Goal: Task Accomplishment & Management: Use online tool/utility

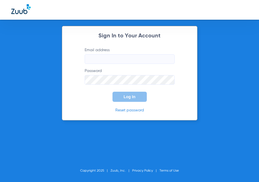
click at [110, 58] on input "Email address" at bounding box center [130, 59] width 90 height 10
click at [91, 60] on input "Email address Required" at bounding box center [130, 59] width 90 height 10
type input "[PERSON_NAME][EMAIL_ADDRESS][PERSON_NAME][DOMAIN_NAME]"
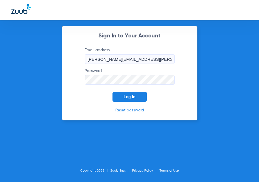
click at [129, 101] on button "Log In" at bounding box center [130, 97] width 34 height 10
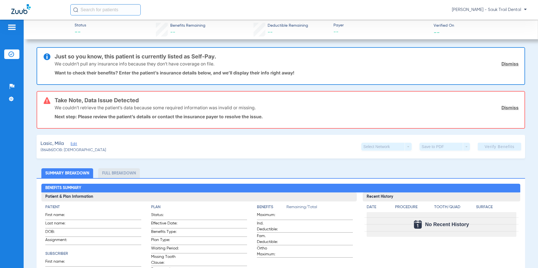
click at [11, 27] on img at bounding box center [11, 27] width 9 height 7
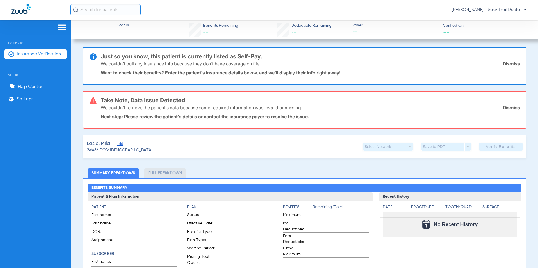
click at [38, 57] on span "Insurance Verification" at bounding box center [39, 55] width 44 height 6
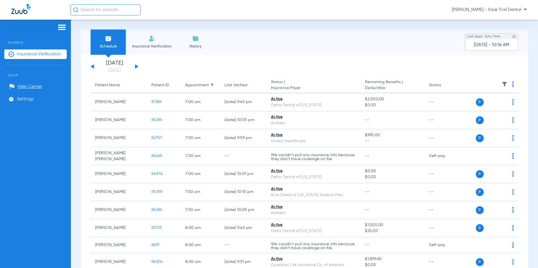
click at [138, 67] on div "[DATE] [DATE] [DATE] [DATE] [DATE] [DATE] [DATE] [DATE] [DATE] [DATE] [DATE] [D…" at bounding box center [115, 67] width 48 height 12
click at [136, 68] on button at bounding box center [136, 66] width 3 height 4
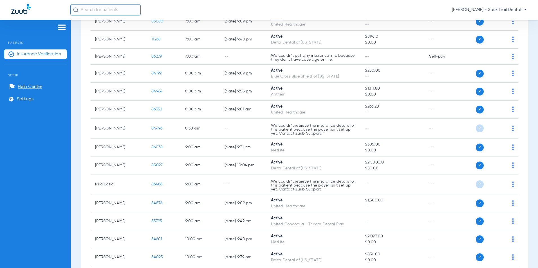
scroll to position [197, 0]
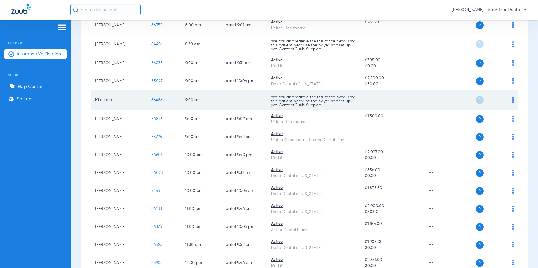
click at [259, 98] on div "P S" at bounding box center [488, 100] width 51 height 8
click at [259, 101] on img at bounding box center [513, 100] width 2 height 6
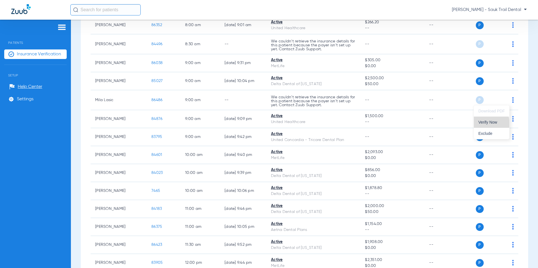
click at [259, 124] on span "Verify Now" at bounding box center [491, 122] width 26 height 4
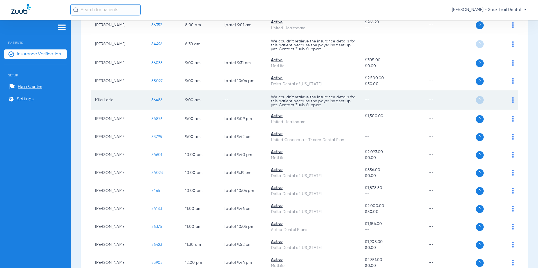
click at [259, 101] on img at bounding box center [513, 100] width 2 height 6
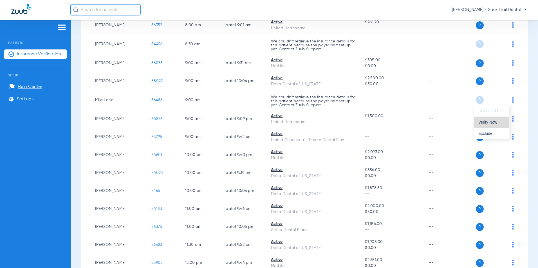
click at [259, 123] on span "Verify Now" at bounding box center [491, 122] width 26 height 4
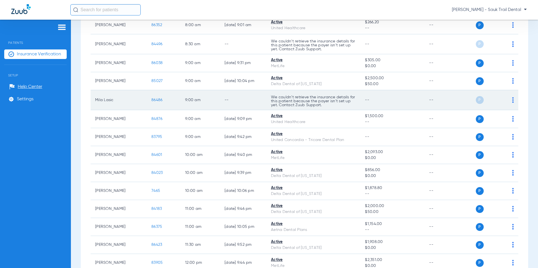
click at [259, 103] on span "P" at bounding box center [480, 100] width 8 height 8
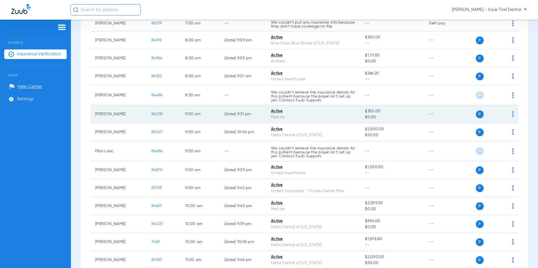
scroll to position [141, 0]
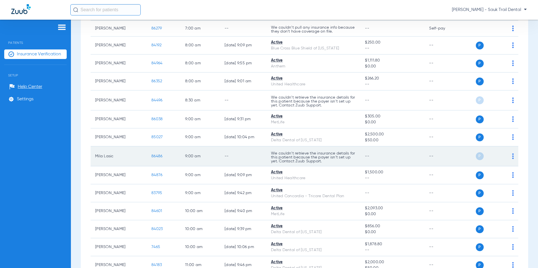
click at [259, 158] on img at bounding box center [513, 157] width 2 height 6
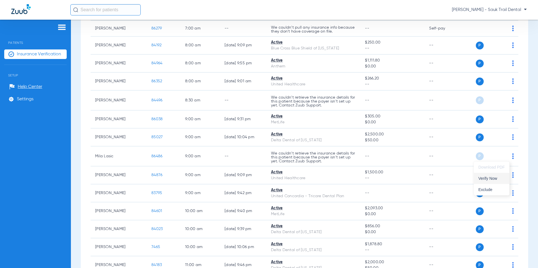
click at [259, 182] on button "Verify Now" at bounding box center [491, 178] width 35 height 11
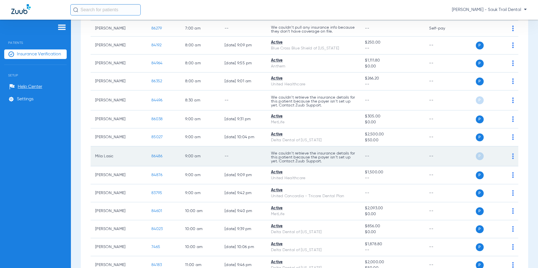
click at [257, 159] on td "--" at bounding box center [243, 157] width 46 height 20
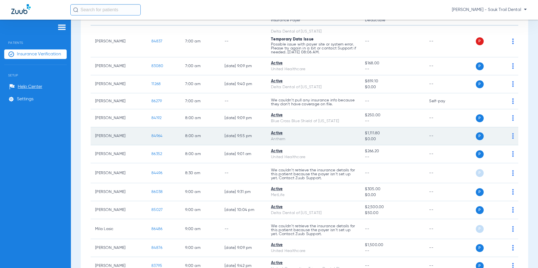
scroll to position [84, 0]
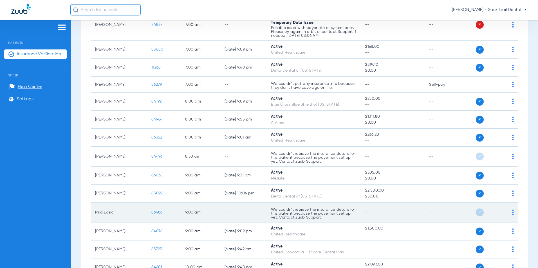
click at [155, 182] on span "86486" at bounding box center [156, 213] width 11 height 4
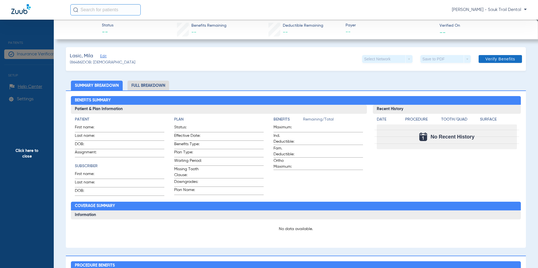
click at [259, 59] on span "Verify Benefits" at bounding box center [500, 59] width 30 height 5
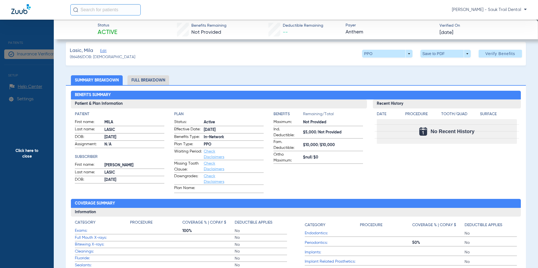
scroll to position [0, 0]
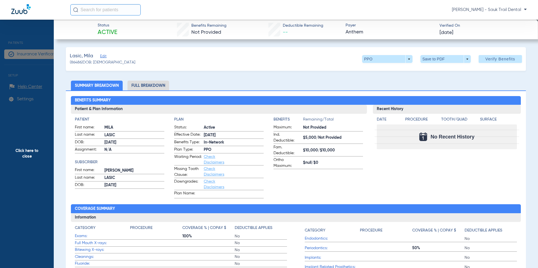
click at [149, 87] on li "Full Breakdown" at bounding box center [148, 86] width 42 height 10
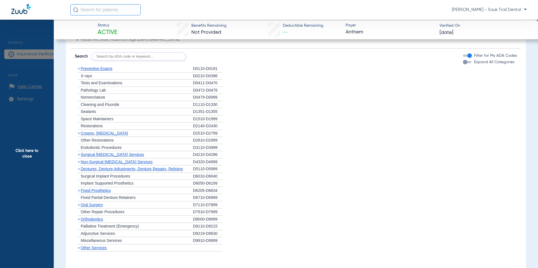
scroll to position [420, 0]
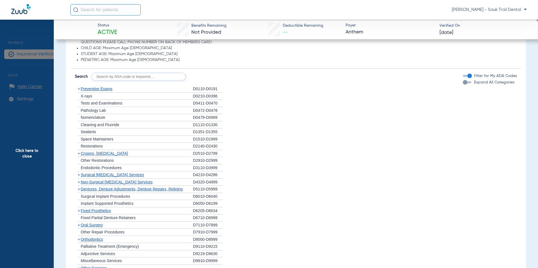
click at [90, 91] on span "Preventive Exams" at bounding box center [97, 89] width 32 height 5
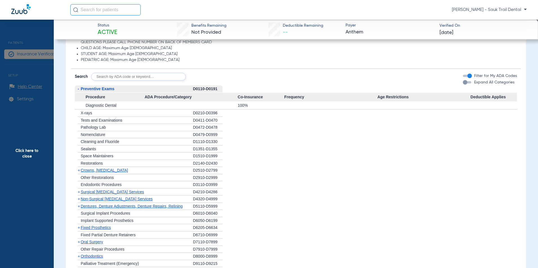
click at [90, 91] on span "Preventive Exams" at bounding box center [98, 89] width 34 height 5
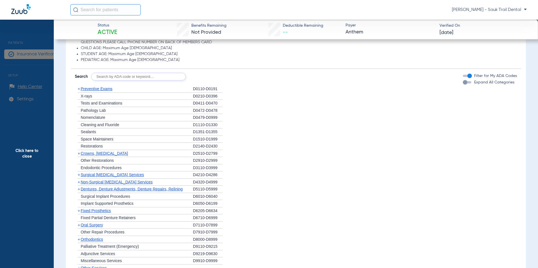
click at [92, 96] on span "X-rays" at bounding box center [86, 96] width 11 height 5
click at [138, 72] on form "Search Filter for My ADA Codes Expand All Categories" at bounding box center [296, 75] width 450 height 12
click at [109, 89] on span "Preventive Exams" at bounding box center [97, 89] width 32 height 5
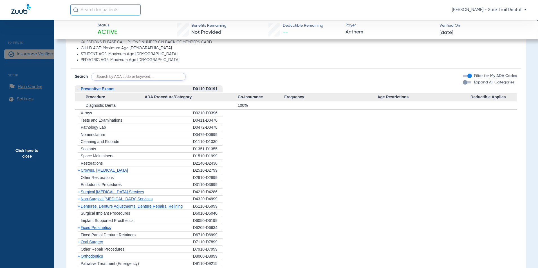
click at [79, 169] on span "+" at bounding box center [79, 170] width 2 height 5
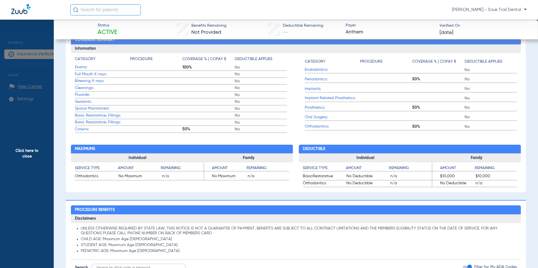
scroll to position [110, 0]
